Goal: Transaction & Acquisition: Purchase product/service

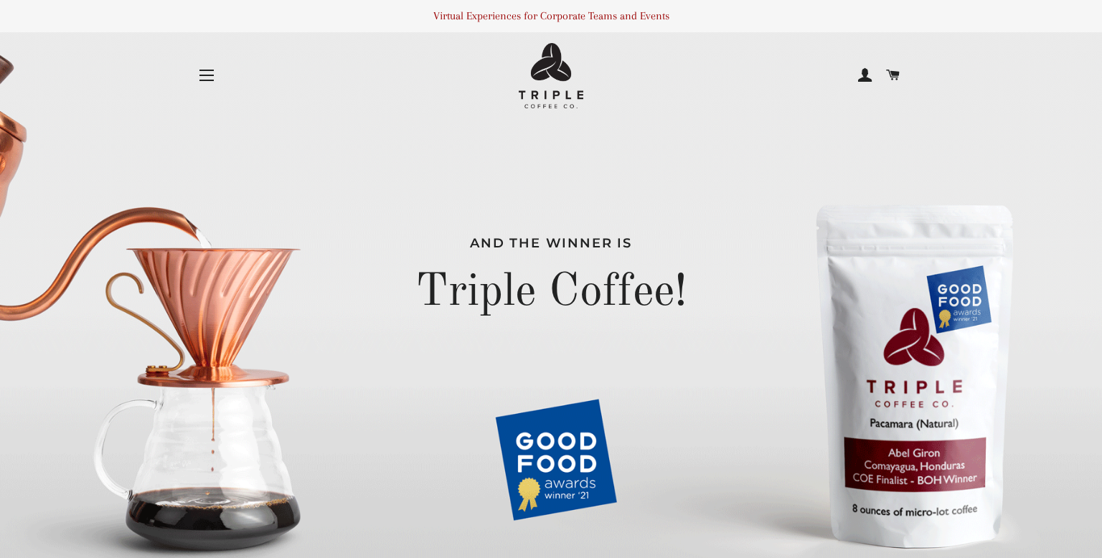
click at [199, 66] on button "Site navigation" at bounding box center [207, 75] width 36 height 36
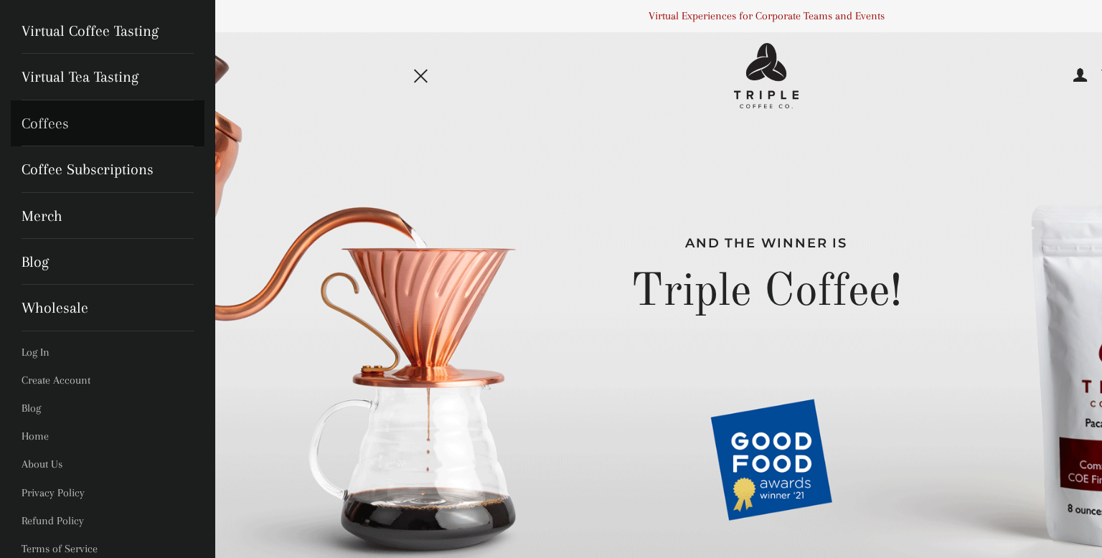
click at [62, 123] on link "Coffees" at bounding box center [108, 123] width 194 height 46
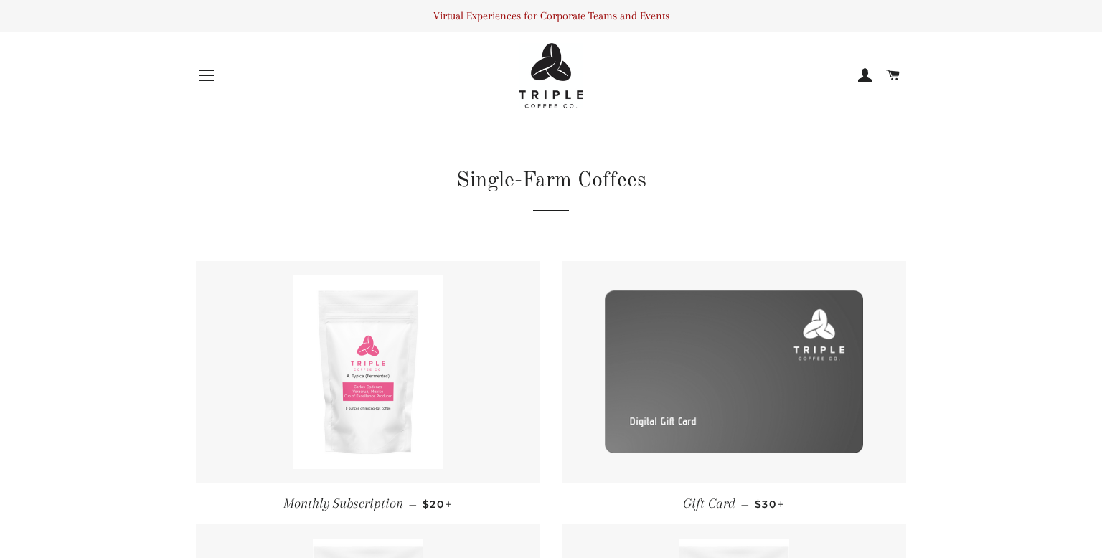
click at [198, 82] on button "Site navigation" at bounding box center [207, 75] width 36 height 36
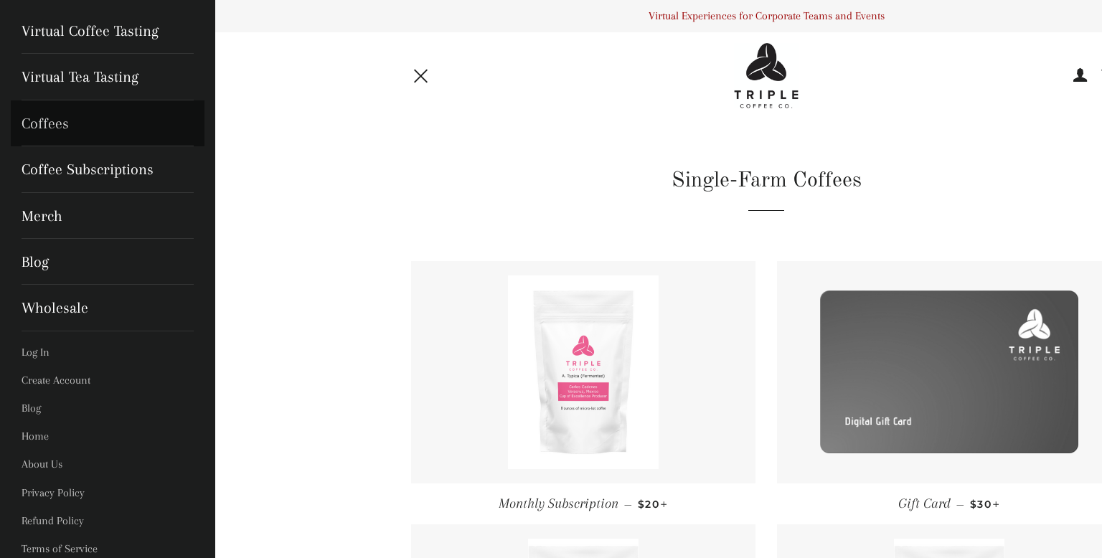
click at [58, 126] on link "Coffees" at bounding box center [108, 123] width 194 height 46
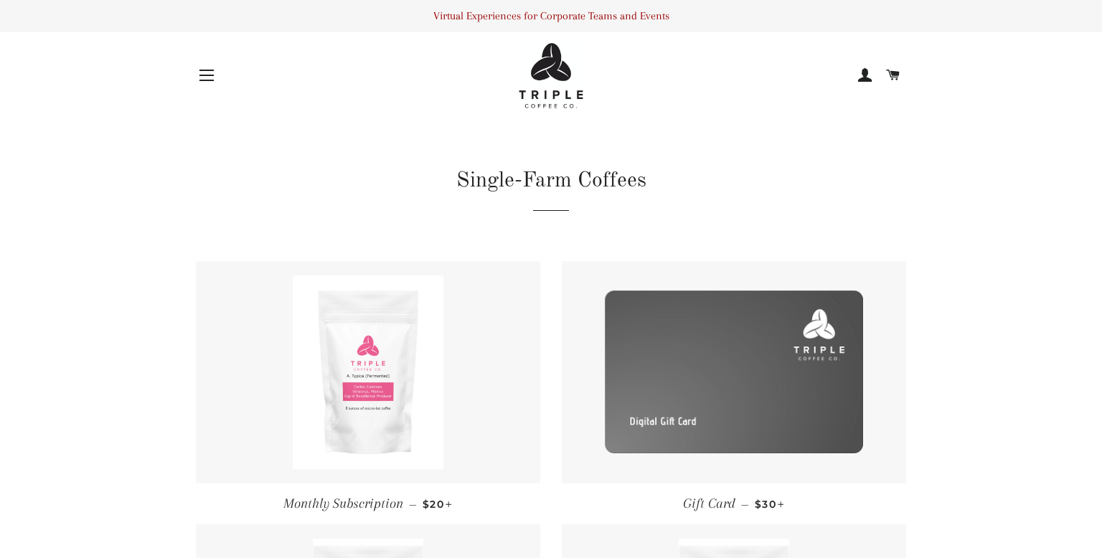
click at [606, 84] on link at bounding box center [550, 75] width 473 height 65
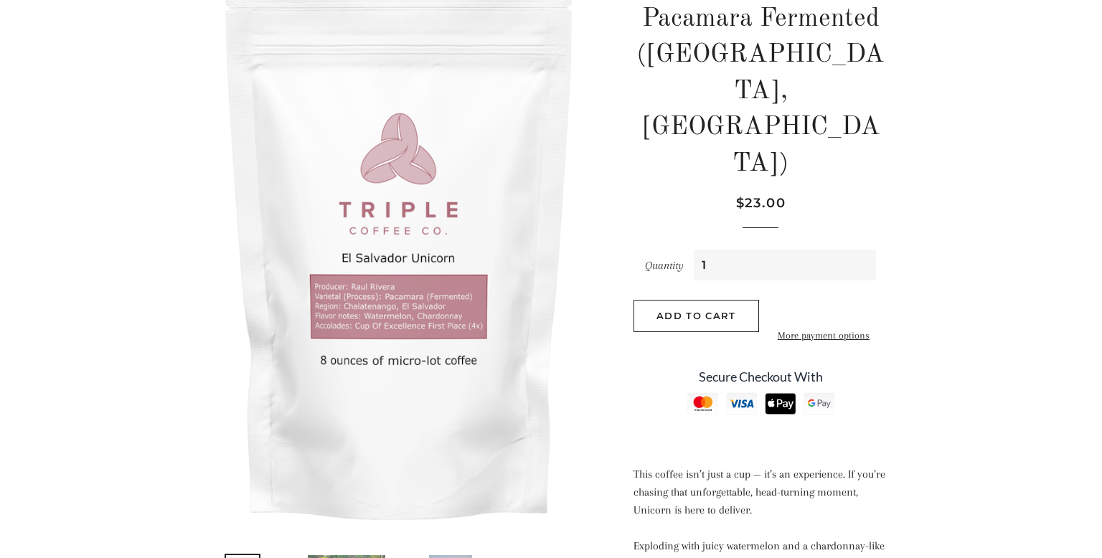
scroll to position [230, 0]
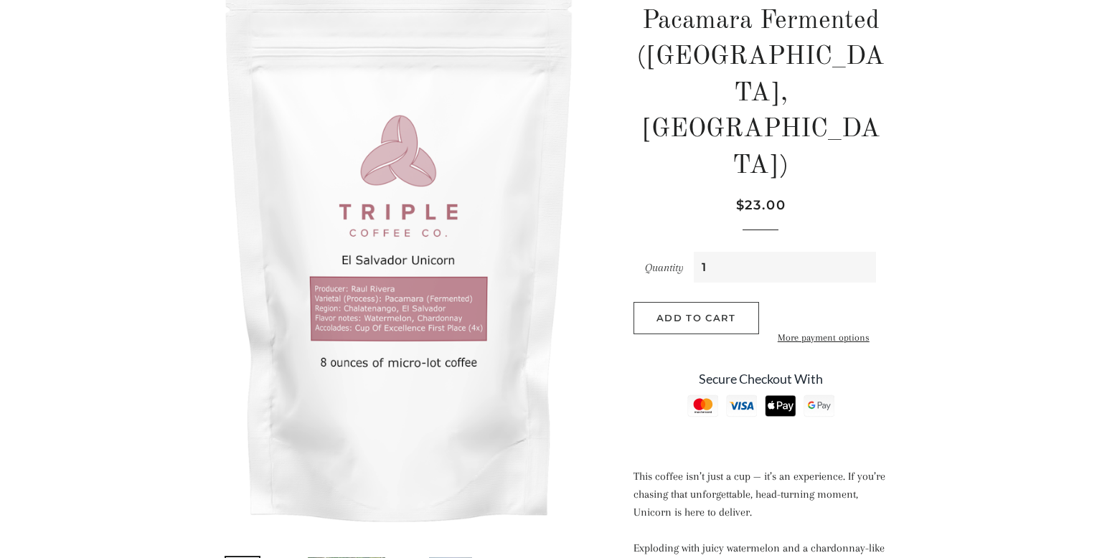
click at [715, 302] on button "Add to Cart" at bounding box center [696, 318] width 126 height 32
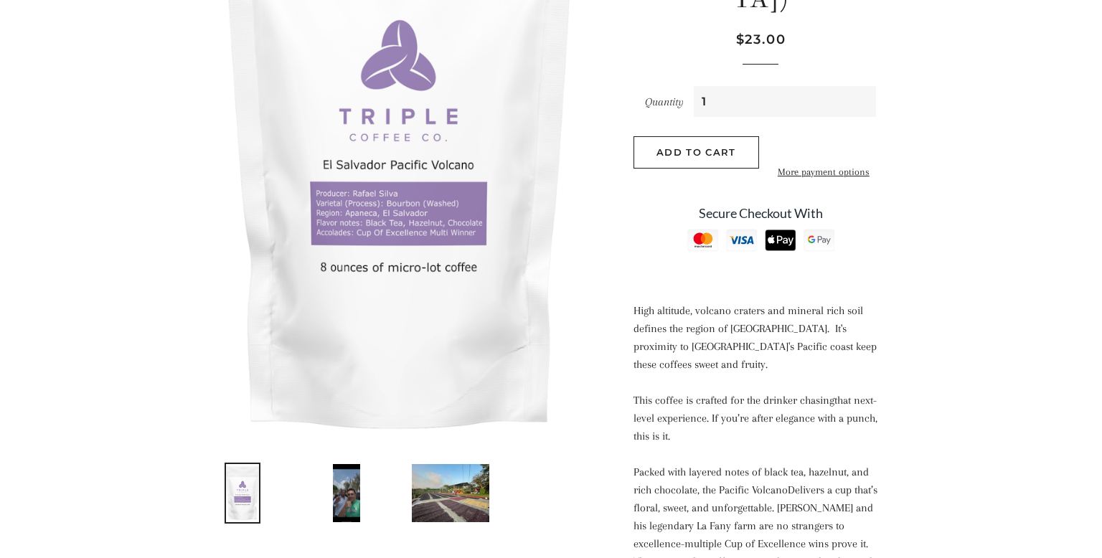
scroll to position [344, 0]
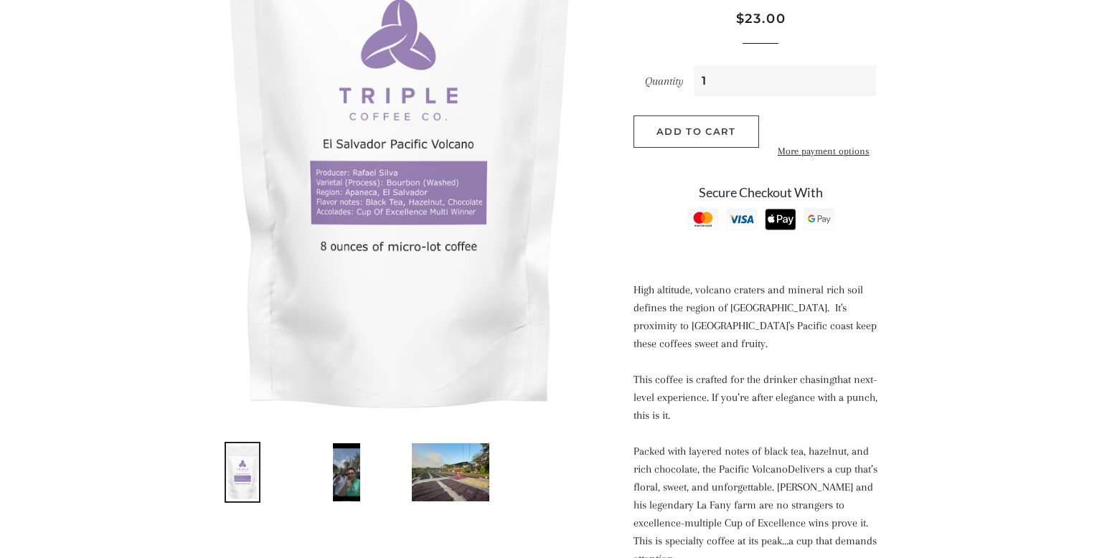
click at [725, 126] on span "Add to Cart" at bounding box center [695, 131] width 79 height 11
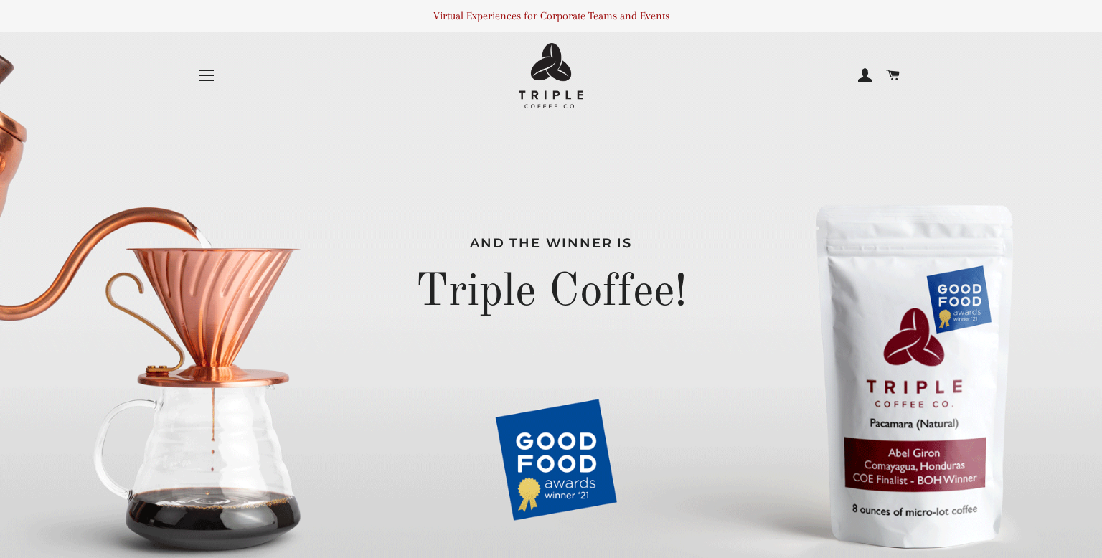
click at [536, 69] on img at bounding box center [551, 75] width 65 height 65
click at [197, 82] on button "Site navigation" at bounding box center [207, 75] width 36 height 36
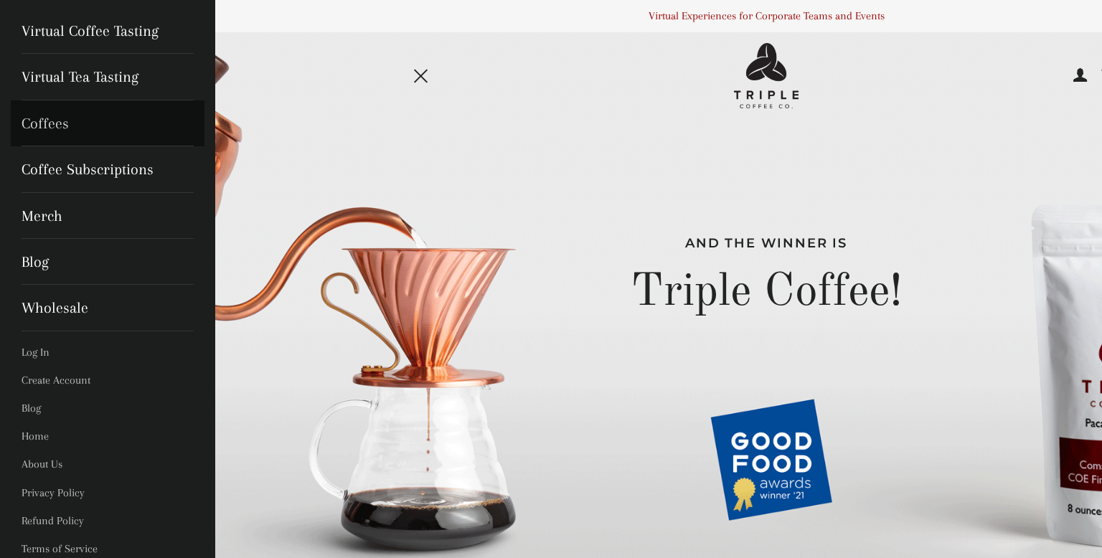
click at [51, 118] on link "Coffees" at bounding box center [108, 123] width 194 height 46
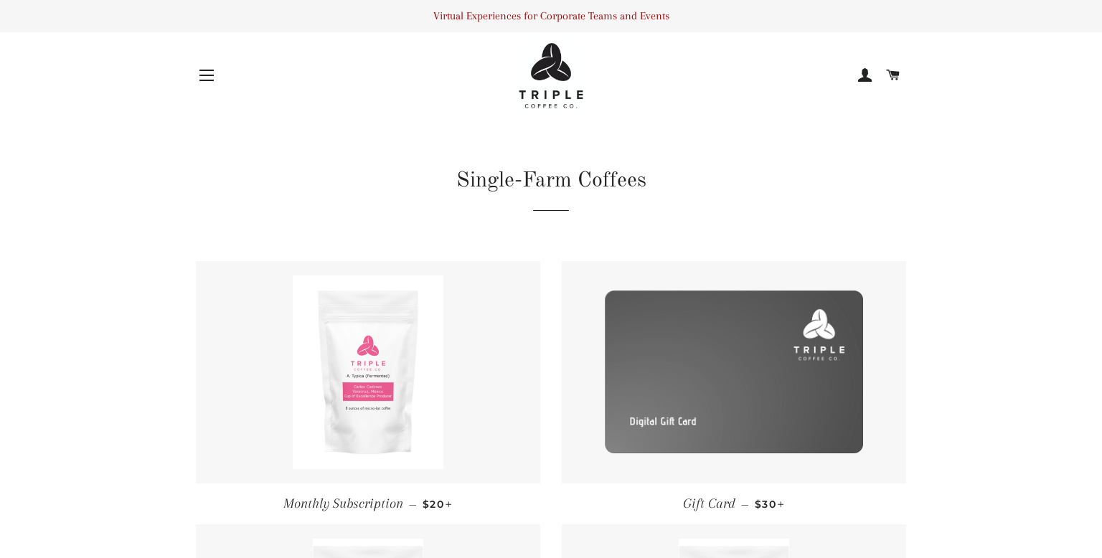
click at [202, 75] on span "button" at bounding box center [206, 75] width 14 height 1
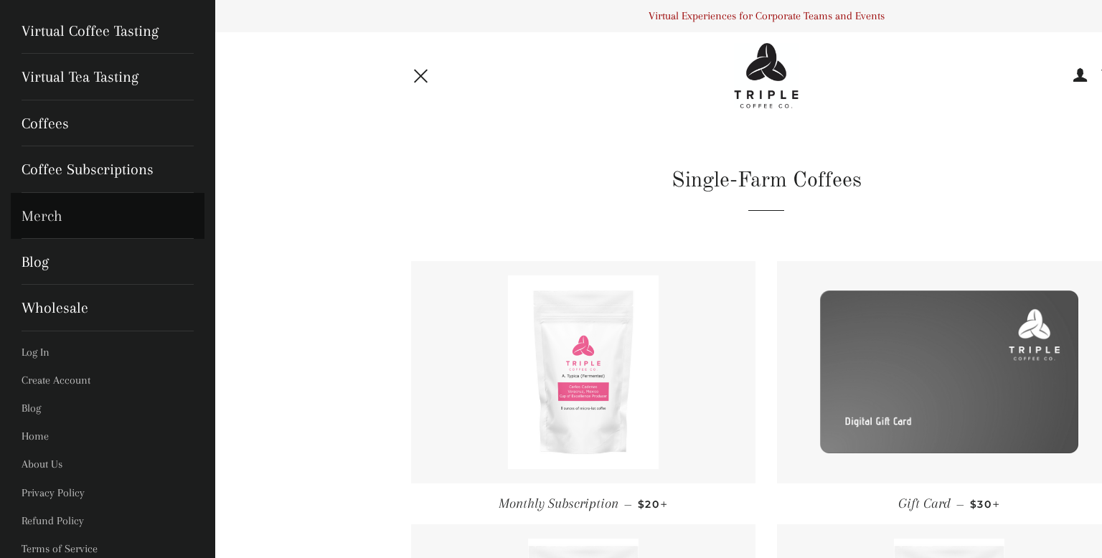
click at [68, 222] on link "Merch" at bounding box center [108, 216] width 194 height 46
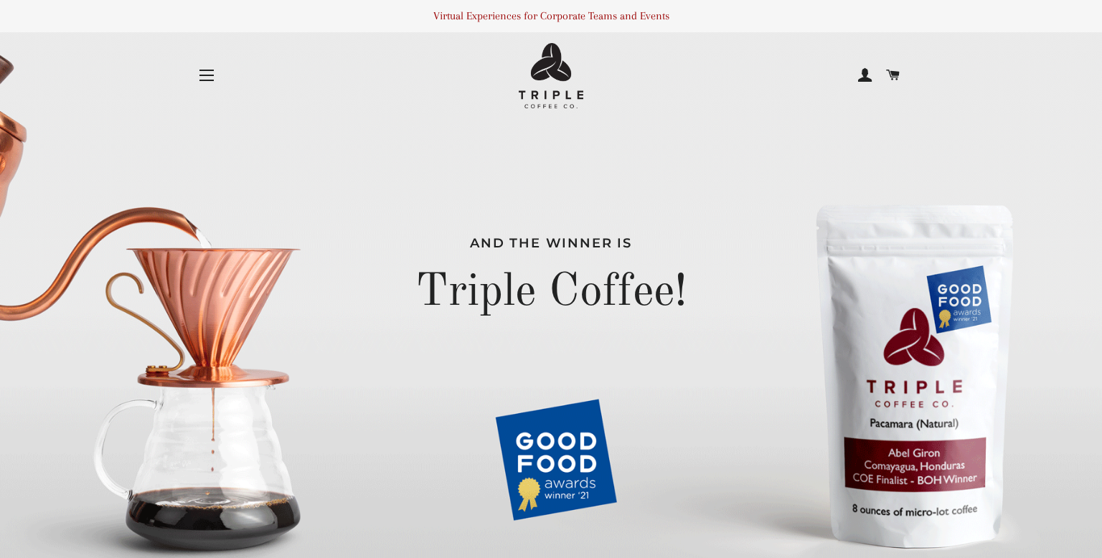
click at [207, 73] on button "Site navigation" at bounding box center [207, 75] width 36 height 36
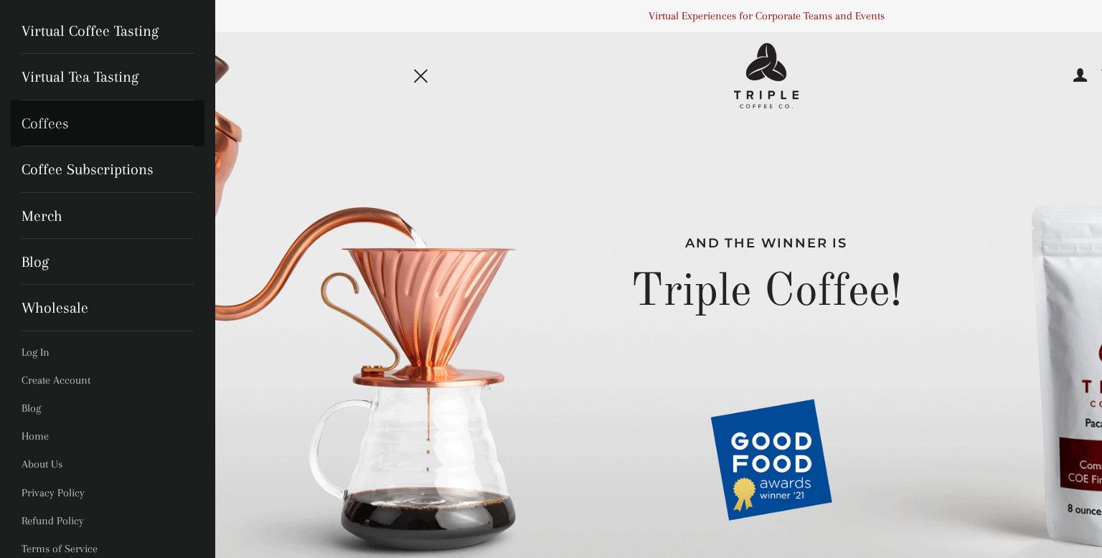
click at [49, 123] on link "Coffees" at bounding box center [108, 123] width 194 height 46
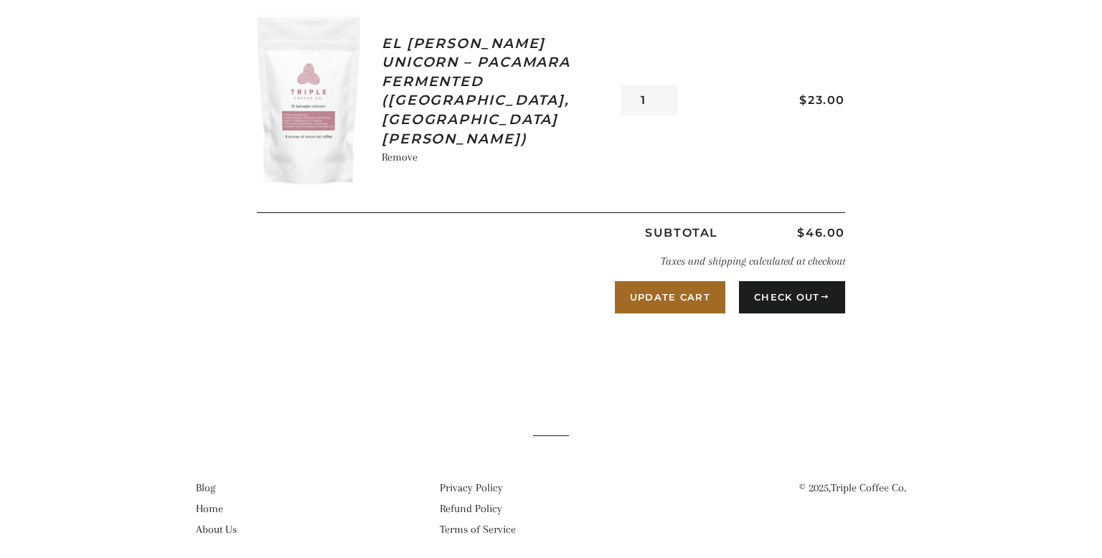
scroll to position [516, 0]
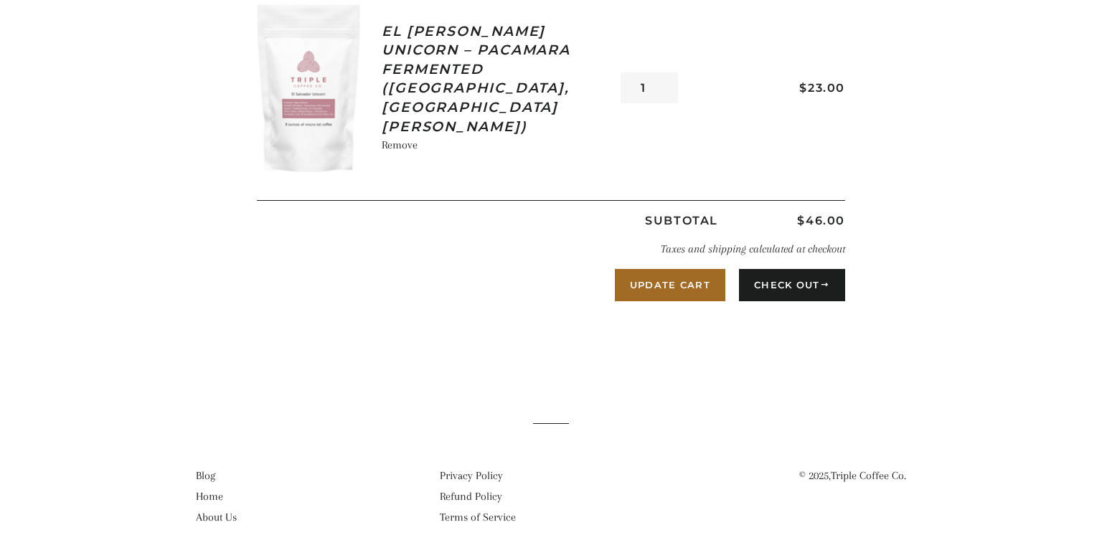
click at [839, 324] on shop-pay-wallet-button at bounding box center [840, 317] width 3 height 13
